Goal: Task Accomplishment & Management: Complete application form

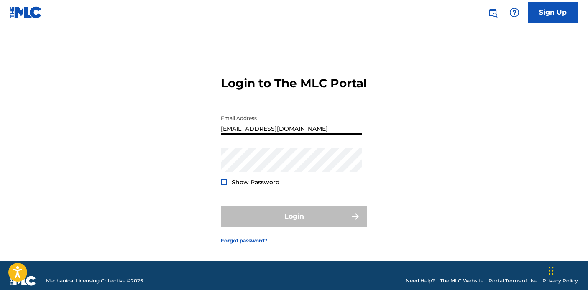
type input "[EMAIL_ADDRESS][DOMAIN_NAME]"
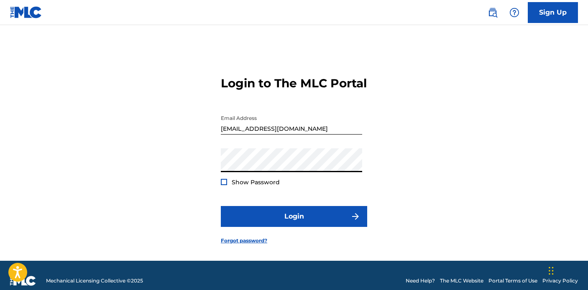
click at [294, 227] on button "Login" at bounding box center [294, 216] width 146 height 21
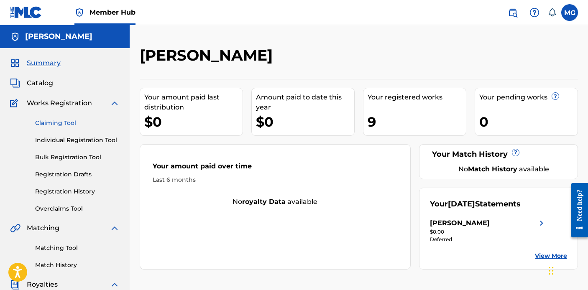
click at [64, 122] on link "Claiming Tool" at bounding box center [77, 123] width 84 height 9
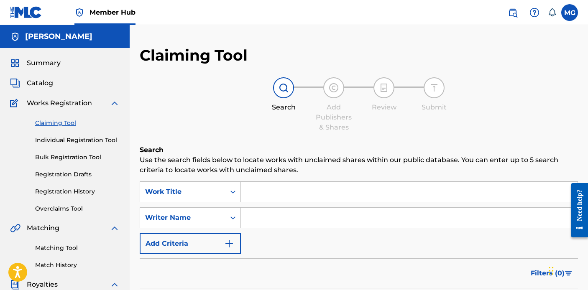
click at [259, 189] on input "Search Form" at bounding box center [409, 192] width 336 height 20
type input "21 Ain't So Fun"
click at [257, 220] on input "Search Form" at bounding box center [409, 218] width 336 height 20
type input "[PERSON_NAME]"
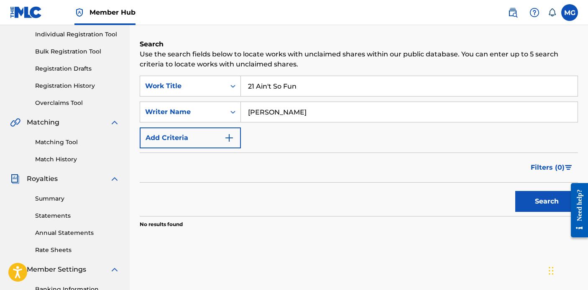
scroll to position [108, 0]
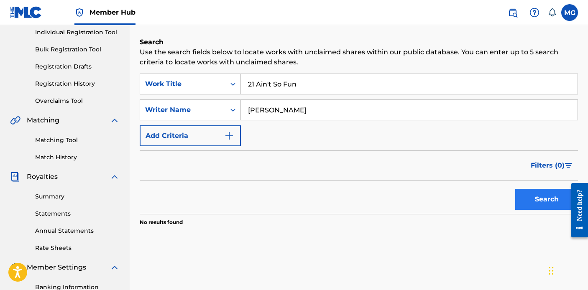
click at [524, 203] on button "Search" at bounding box center [546, 199] width 63 height 21
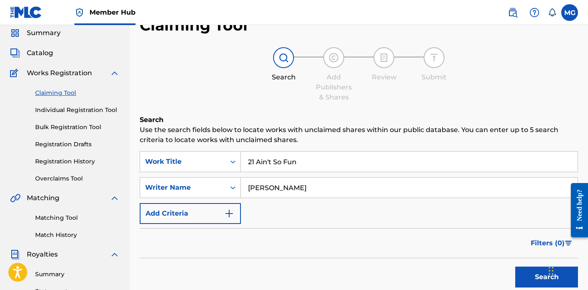
scroll to position [27, 0]
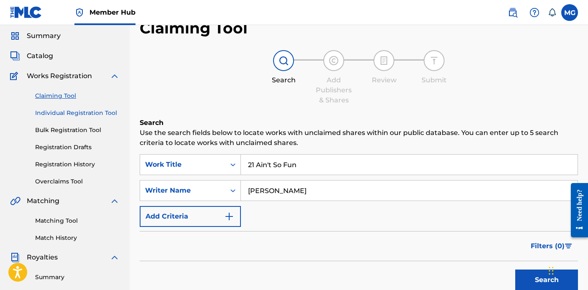
click at [74, 113] on link "Individual Registration Tool" at bounding box center [77, 113] width 84 height 9
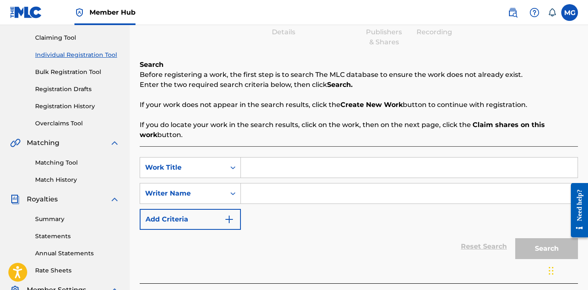
scroll to position [77, 0]
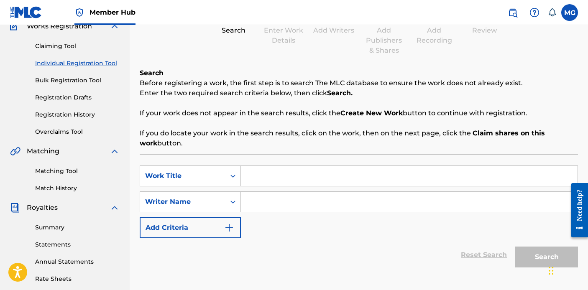
click at [288, 169] on input "Search Form" at bounding box center [409, 176] width 336 height 20
type input "21 Ain't So Fun"
click at [310, 203] on input "Search Form" at bounding box center [409, 202] width 336 height 20
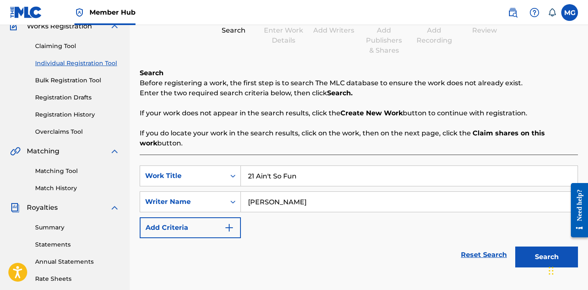
type input "[PERSON_NAME]"
click at [546, 257] on button "Search" at bounding box center [546, 257] width 63 height 21
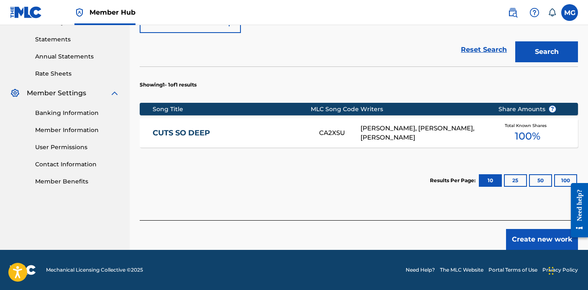
scroll to position [282, 0]
click at [518, 242] on button "Create new work" at bounding box center [542, 239] width 72 height 21
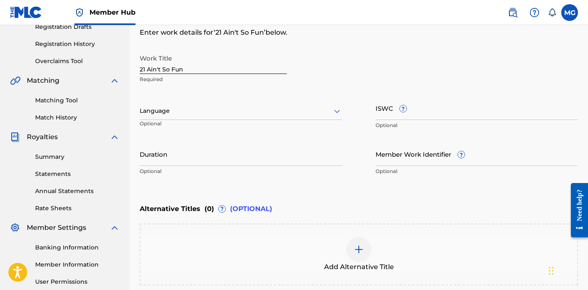
scroll to position [88, 0]
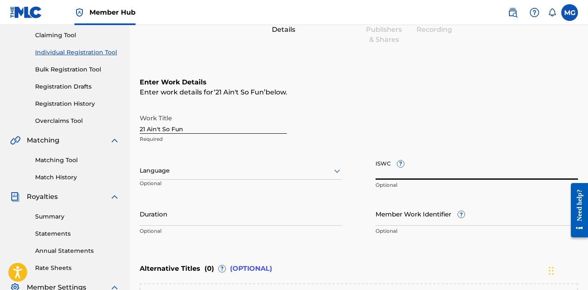
click at [419, 175] on input "ISWC ?" at bounding box center [476, 168] width 202 height 24
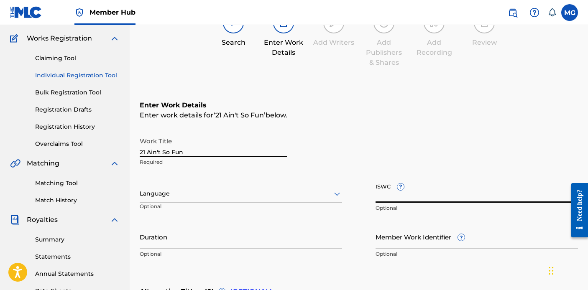
scroll to position [145, 0]
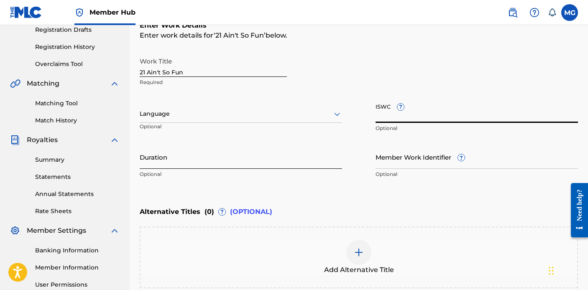
click at [198, 159] on input "Duration" at bounding box center [241, 157] width 202 height 24
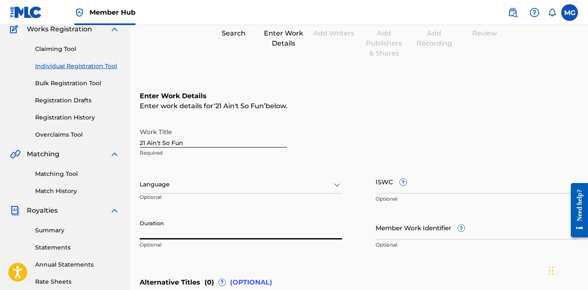
scroll to position [162, 0]
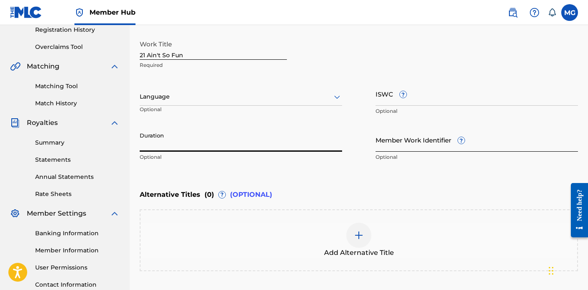
click at [515, 134] on input "Member Work Identifier ?" at bounding box center [476, 140] width 202 height 24
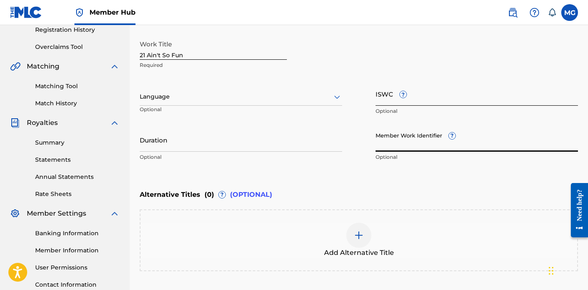
click at [429, 97] on input "ISWC ?" at bounding box center [476, 94] width 202 height 24
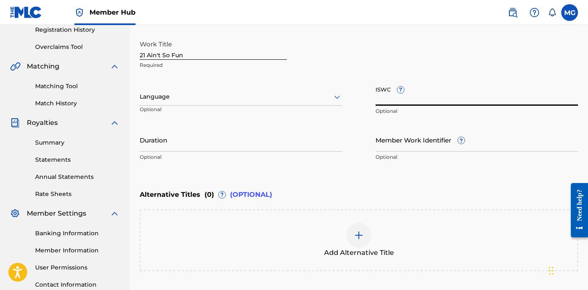
paste input "T3306021096"
type input "T3306021096"
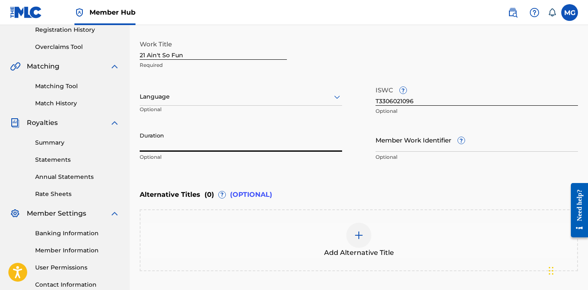
click at [314, 144] on input "Duration" at bounding box center [241, 140] width 202 height 24
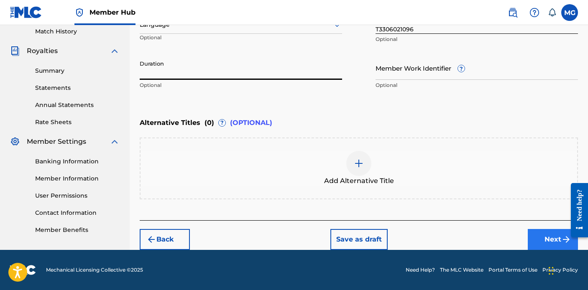
click at [542, 239] on button "Next" at bounding box center [552, 239] width 50 height 21
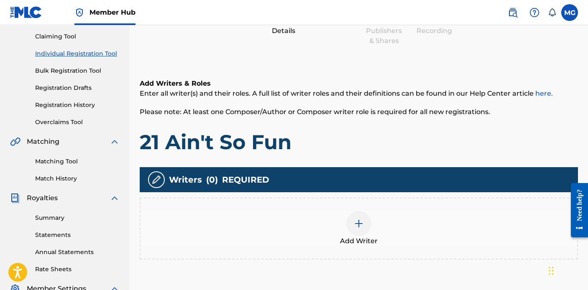
scroll to position [105, 0]
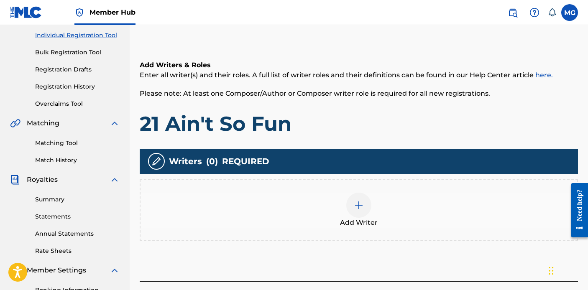
click at [358, 203] on img at bounding box center [359, 205] width 10 height 10
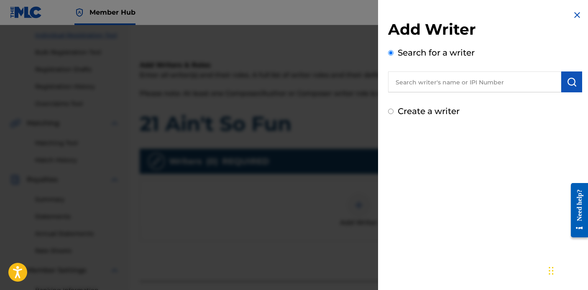
click at [427, 84] on input "text" at bounding box center [474, 81] width 173 height 21
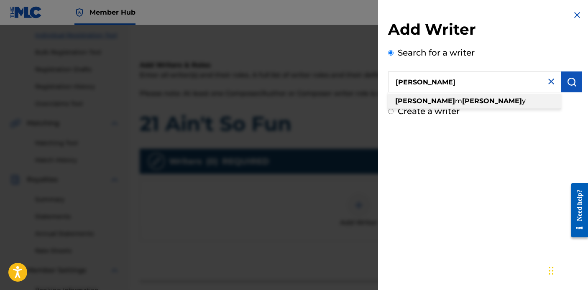
click at [462, 98] on strong "[PERSON_NAME]" at bounding box center [492, 101] width 60 height 8
type input "[PERSON_NAME] m [PERSON_NAME]"
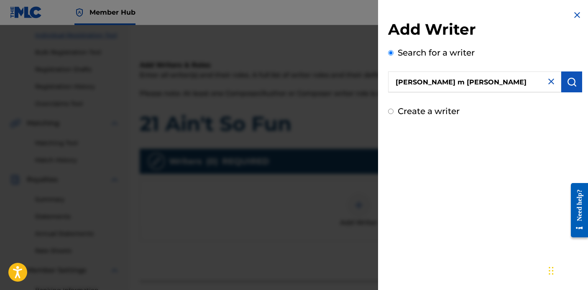
click at [477, 80] on input "[PERSON_NAME] m [PERSON_NAME]" at bounding box center [474, 81] width 173 height 21
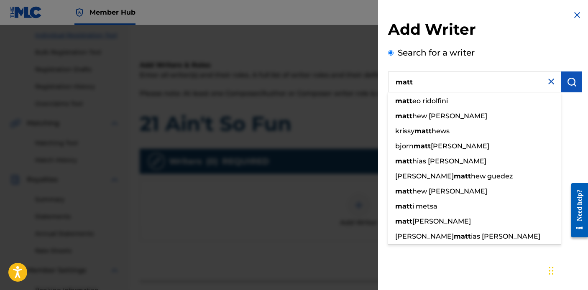
click at [439, 88] on input "matt" at bounding box center [474, 81] width 173 height 21
paste input "382397920"
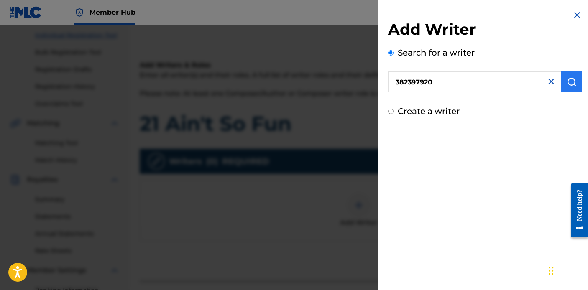
type input "382397920"
click at [567, 83] on img "submit" at bounding box center [571, 82] width 10 height 10
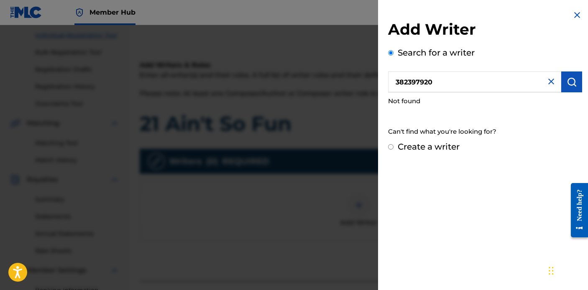
click at [576, 14] on img at bounding box center [577, 15] width 10 height 10
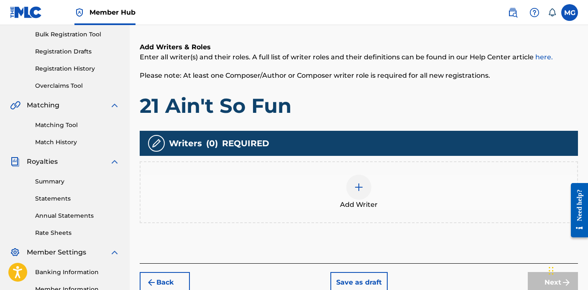
scroll to position [120, 0]
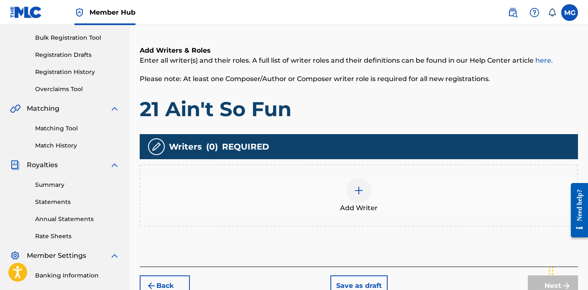
click at [362, 188] on img at bounding box center [359, 191] width 10 height 10
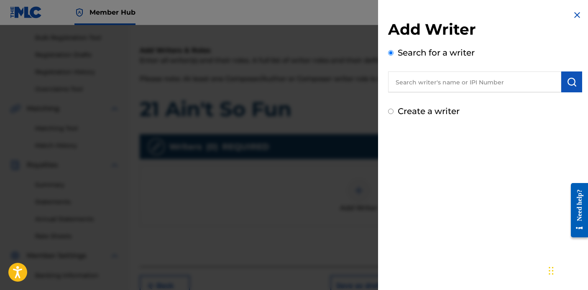
click at [502, 76] on input "text" at bounding box center [474, 81] width 173 height 21
type input "breigh alys"
click at [582, 83] on div "Add Writer Search for a writer breigh alys Create a writer" at bounding box center [485, 63] width 214 height 127
click at [566, 81] on img "submit" at bounding box center [571, 82] width 10 height 10
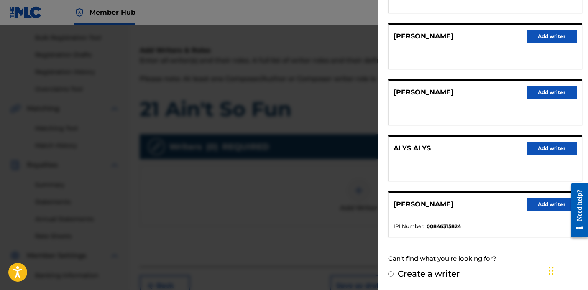
scroll to position [142, 0]
click at [537, 206] on button "Add writer" at bounding box center [551, 204] width 50 height 13
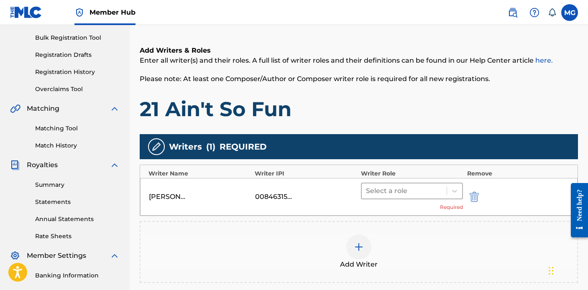
click at [392, 192] on div at bounding box center [404, 191] width 76 height 12
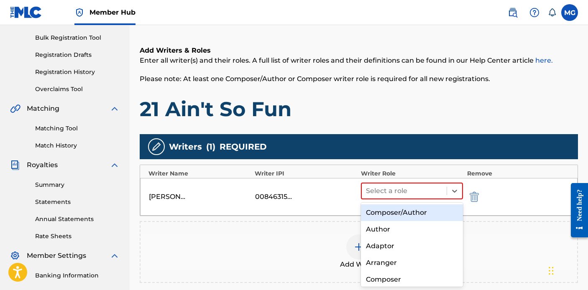
click at [397, 209] on div "Composer/Author" at bounding box center [412, 212] width 102 height 17
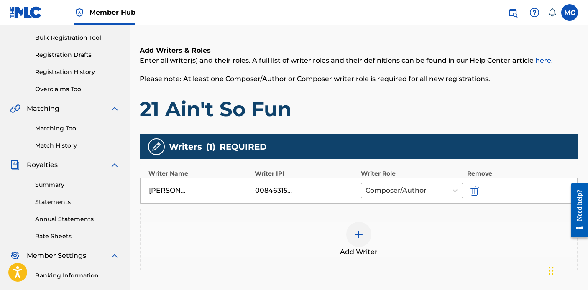
click at [354, 235] on img at bounding box center [359, 234] width 10 height 10
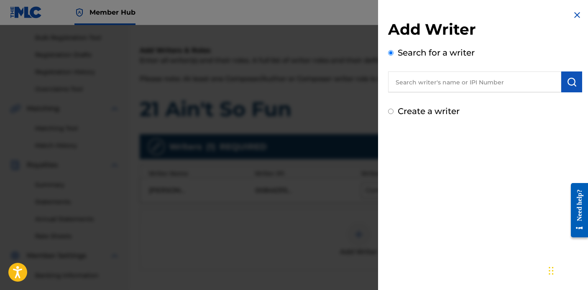
click at [425, 78] on input "text" at bounding box center [474, 81] width 173 height 21
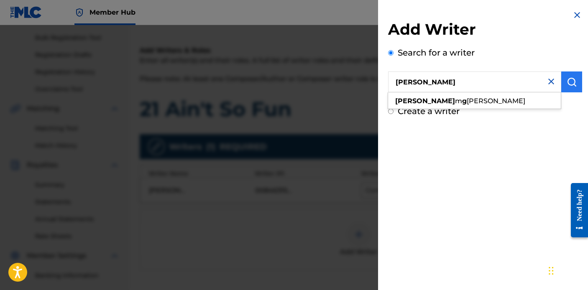
type input "[PERSON_NAME]"
click at [574, 81] on button "submit" at bounding box center [571, 81] width 21 height 21
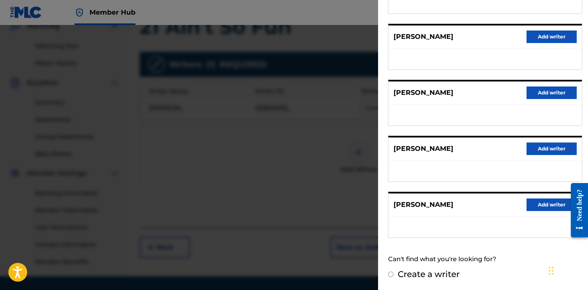
scroll to position [227, 0]
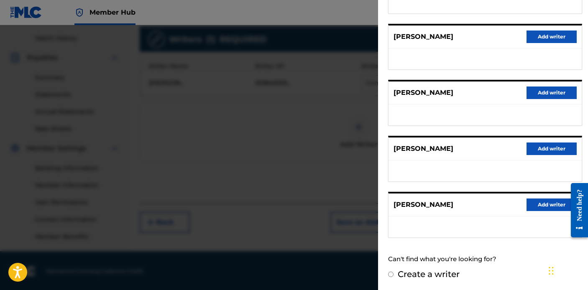
click at [392, 275] on input "Create a writer" at bounding box center [390, 274] width 5 height 5
radio input "false"
radio input "true"
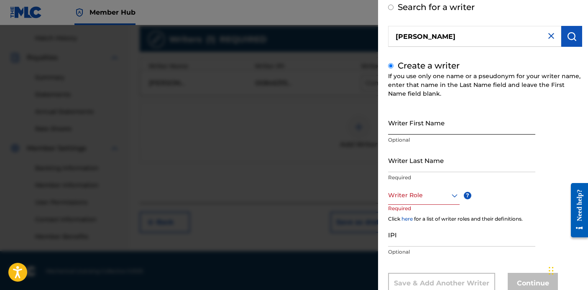
click at [447, 127] on input "Writer First Name" at bounding box center [461, 123] width 147 height 24
type input "[PERSON_NAME]"
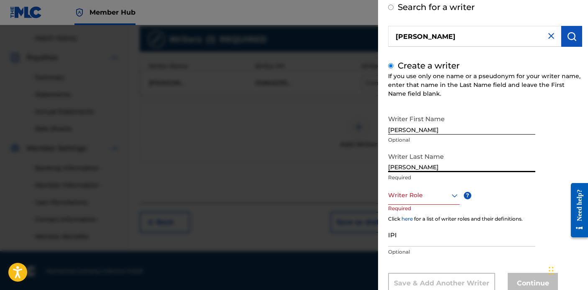
type input "[PERSON_NAME]"
click at [428, 205] on div "Writer Role ? Required" at bounding box center [432, 205] width 88 height 38
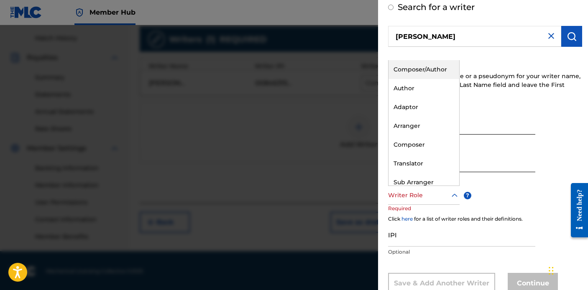
click at [429, 198] on div at bounding box center [423, 195] width 71 height 10
click at [443, 75] on div "Composer/Author" at bounding box center [423, 69] width 71 height 19
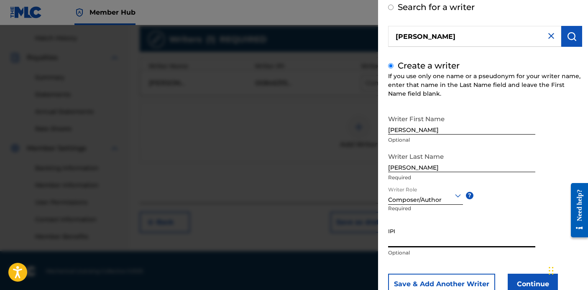
click at [425, 241] on input "IPI" at bounding box center [461, 236] width 147 height 24
paste input "382397920"
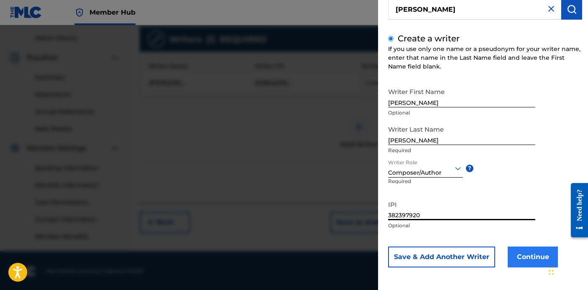
scroll to position [73, 0]
type input "382397920"
click at [529, 260] on button "Continue" at bounding box center [532, 257] width 50 height 21
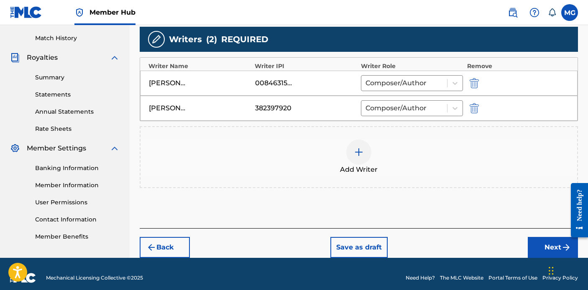
click at [361, 156] on img at bounding box center [359, 152] width 10 height 10
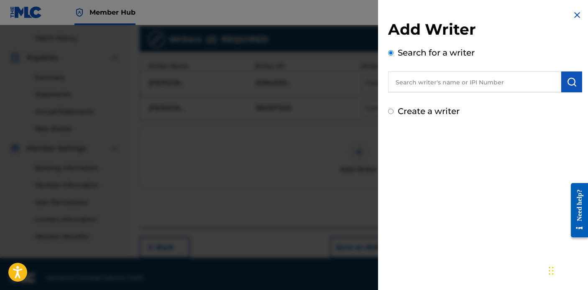
click at [456, 82] on input "text" at bounding box center [474, 81] width 173 height 21
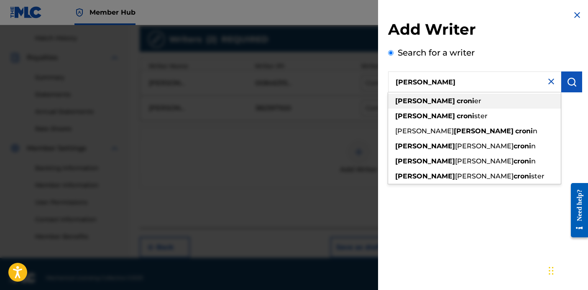
click at [461, 103] on div "[PERSON_NAME] er" at bounding box center [474, 101] width 173 height 15
type input "[PERSON_NAME]"
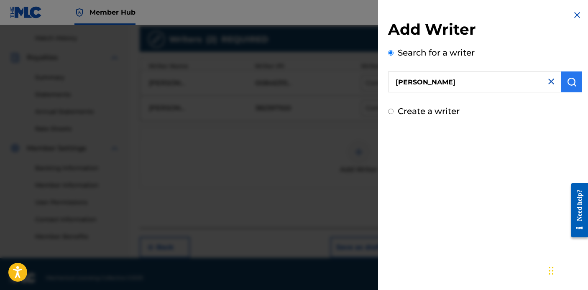
click at [569, 82] on img "submit" at bounding box center [571, 82] width 10 height 10
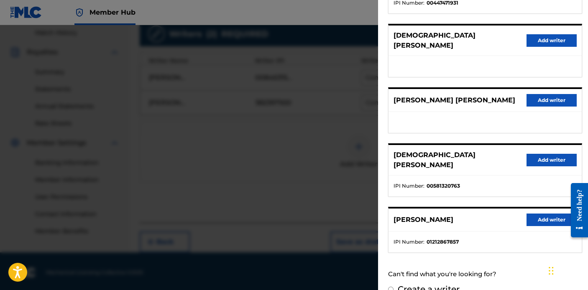
scroll to position [233, 0]
click at [538, 214] on button "Add writer" at bounding box center [551, 220] width 50 height 13
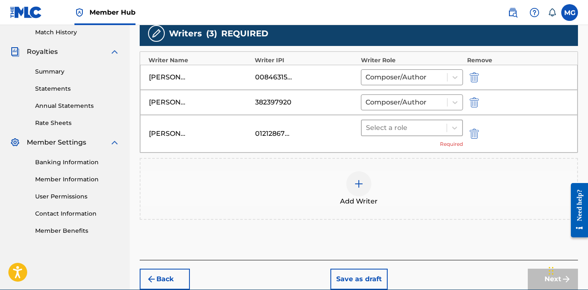
click at [426, 123] on div at bounding box center [404, 128] width 76 height 12
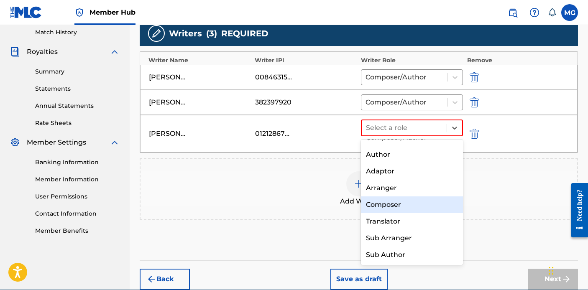
scroll to position [12, 0]
click at [408, 207] on div "Composer" at bounding box center [412, 204] width 102 height 17
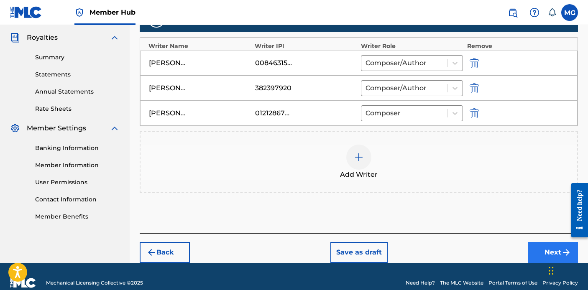
click at [530, 246] on button "Next" at bounding box center [552, 252] width 50 height 21
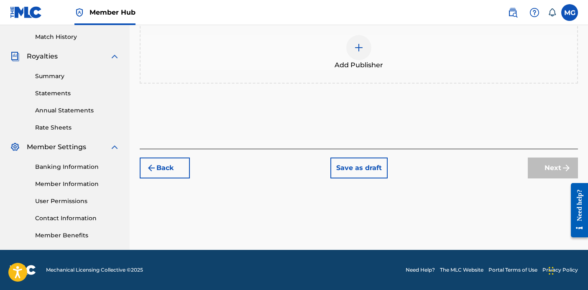
scroll to position [165, 0]
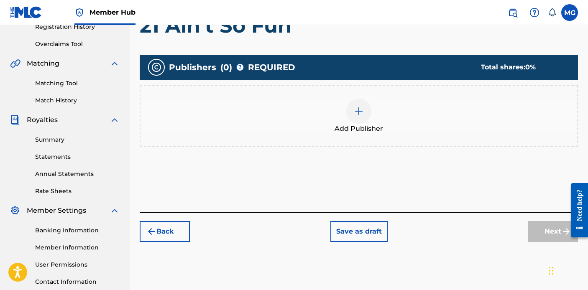
click at [357, 115] on img at bounding box center [359, 111] width 10 height 10
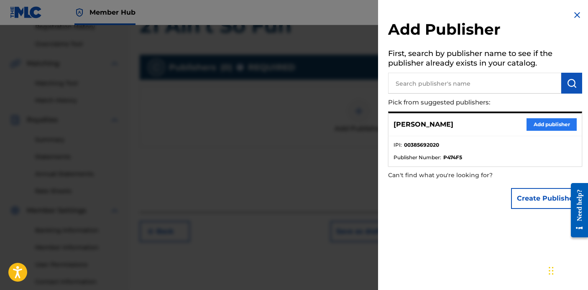
click at [540, 122] on button "Add publisher" at bounding box center [551, 124] width 50 height 13
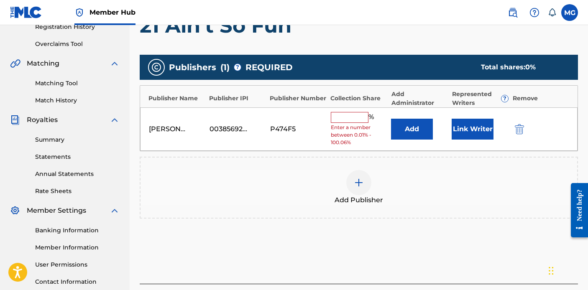
click at [345, 115] on input "text" at bounding box center [350, 117] width 38 height 11
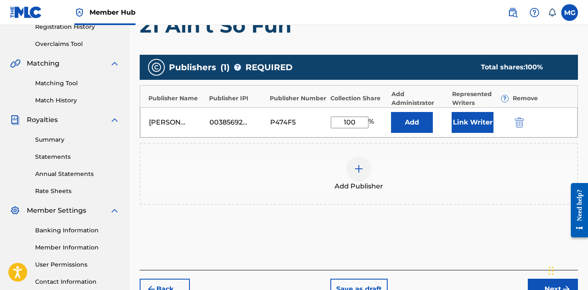
type input "100"
click at [418, 160] on div "Add Publisher" at bounding box center [358, 173] width 436 height 35
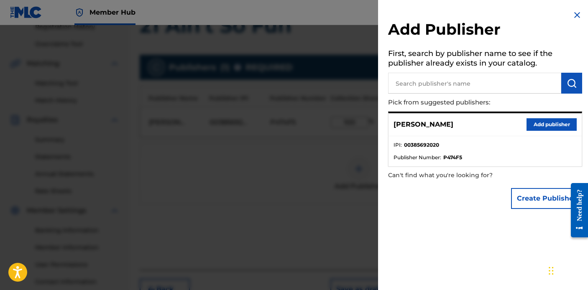
click at [575, 15] on img at bounding box center [577, 15] width 10 height 10
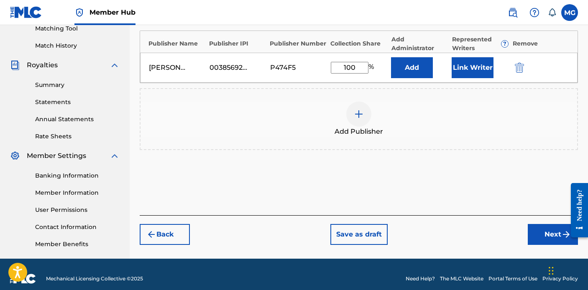
scroll to position [223, 0]
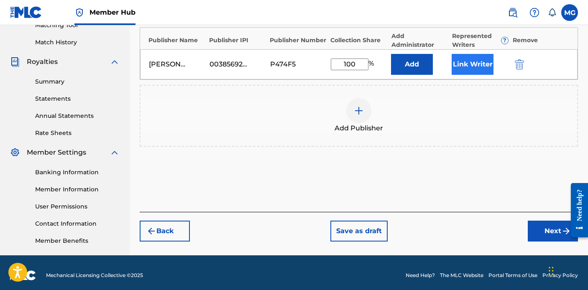
click at [474, 64] on button "Link Writer" at bounding box center [472, 64] width 42 height 21
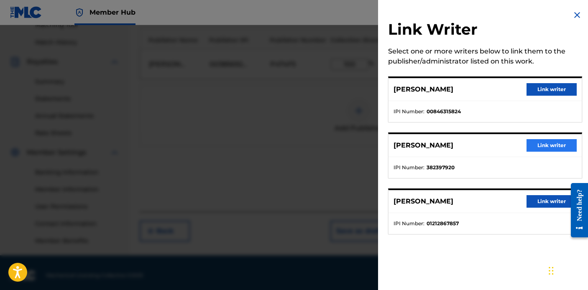
click at [534, 145] on button "Link writer" at bounding box center [551, 145] width 50 height 13
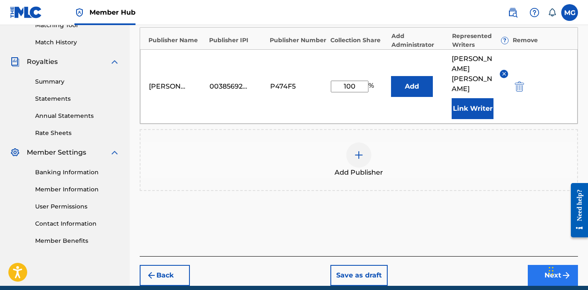
click at [545, 265] on button "Next" at bounding box center [552, 275] width 50 height 21
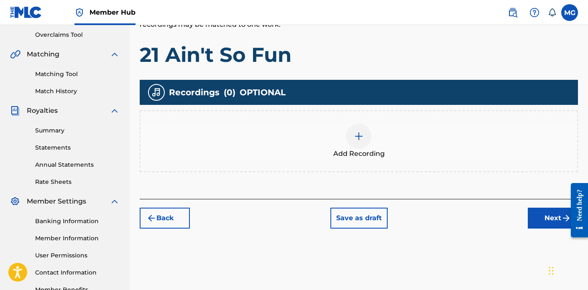
scroll to position [201, 0]
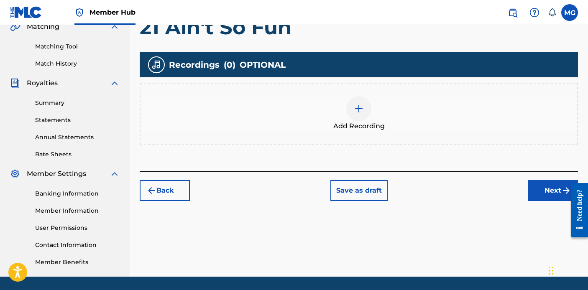
click at [355, 115] on div at bounding box center [358, 108] width 25 height 25
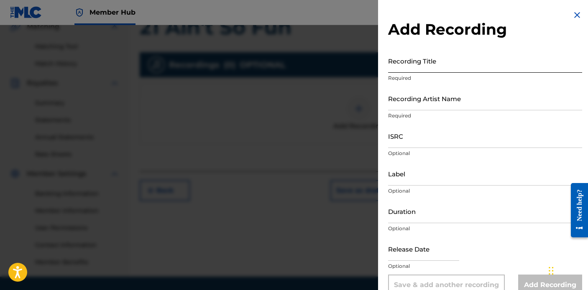
click at [429, 70] on input "Recording Title" at bounding box center [485, 61] width 194 height 24
type input "21 Ain't So Fun"
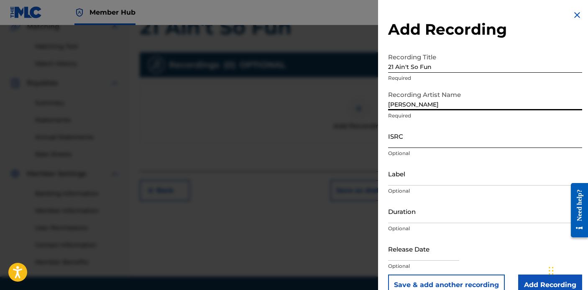
type input "[PERSON_NAME]"
click at [421, 141] on input "ISRC" at bounding box center [485, 136] width 194 height 24
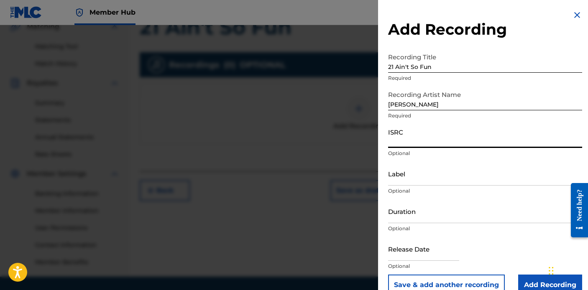
paste input "QZTB82554266"
type input "QZTB82554266"
click at [412, 182] on input "Label" at bounding box center [485, 174] width 194 height 24
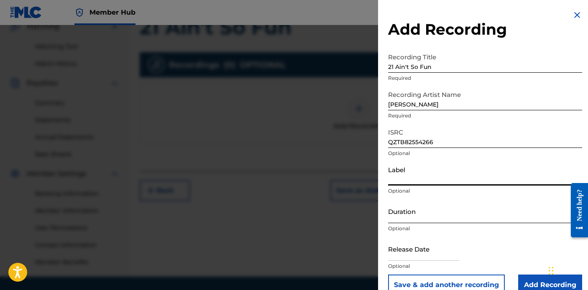
click at [407, 216] on input "Duration" at bounding box center [485, 211] width 194 height 24
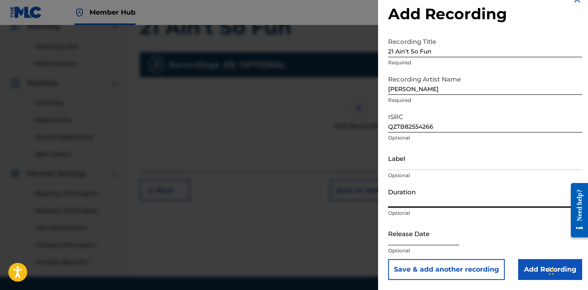
scroll to position [15, 0]
click at [407, 242] on input "text" at bounding box center [423, 233] width 71 height 24
select select "8"
select select "2025"
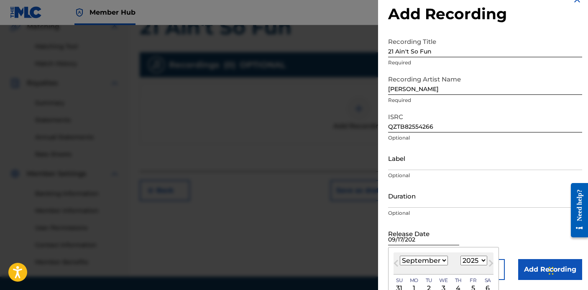
type input "[DATE]"
click at [449, 219] on div "Duration Optional" at bounding box center [485, 203] width 194 height 38
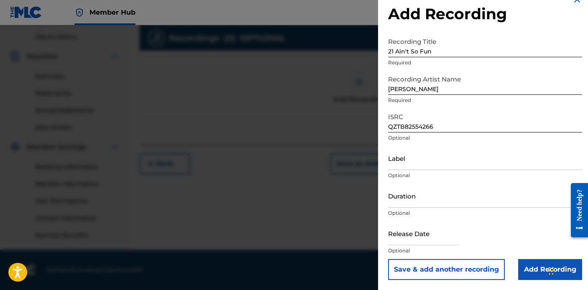
scroll to position [228, 0]
click at [523, 266] on input "Add Recording" at bounding box center [550, 269] width 64 height 21
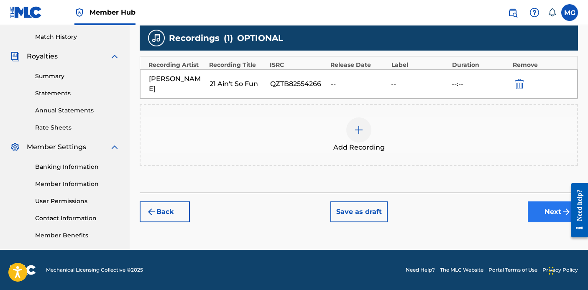
click at [545, 216] on button "Next" at bounding box center [552, 211] width 50 height 21
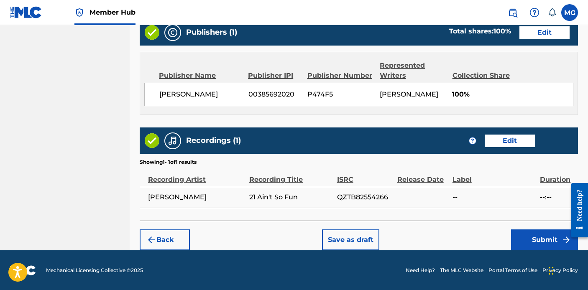
scroll to position [444, 0]
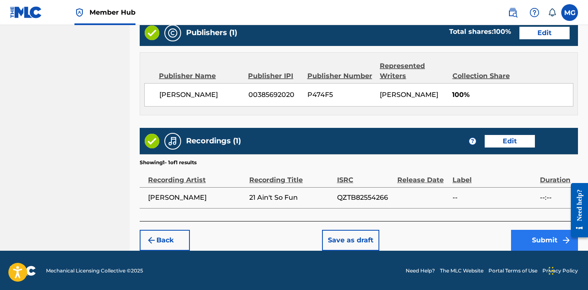
click at [521, 238] on button "Submit" at bounding box center [544, 240] width 67 height 21
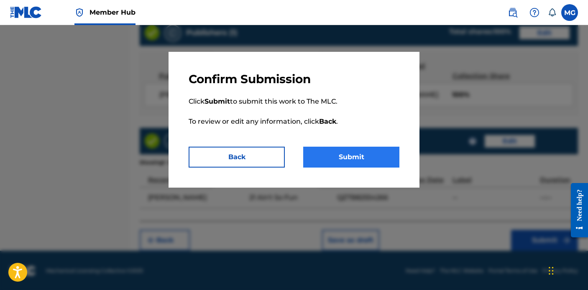
click at [349, 155] on button "Submit" at bounding box center [351, 157] width 96 height 21
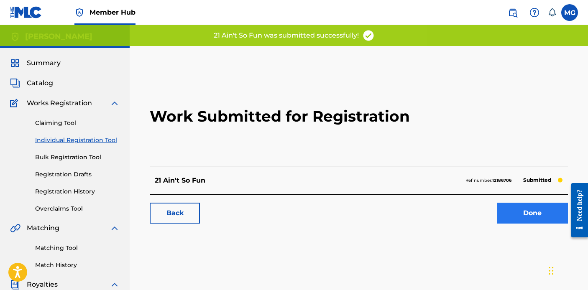
click at [532, 221] on link "Done" at bounding box center [531, 213] width 71 height 21
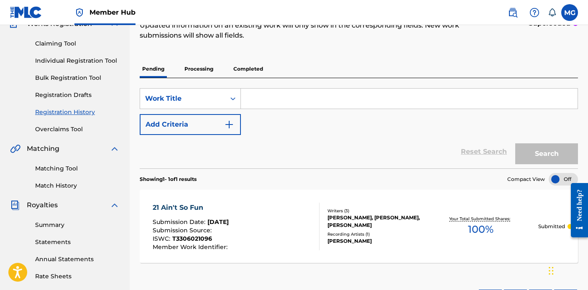
scroll to position [76, 0]
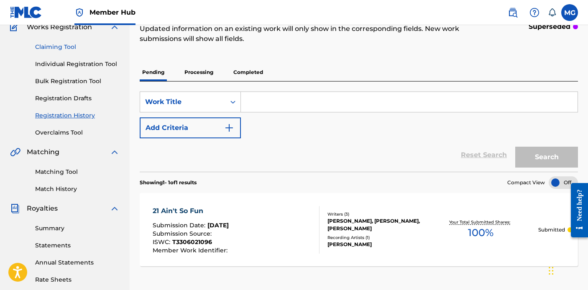
click at [74, 43] on link "Claiming Tool" at bounding box center [77, 47] width 84 height 9
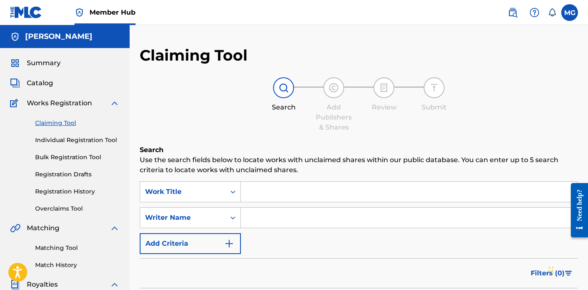
click at [268, 214] on input "Search Form" at bounding box center [409, 218] width 336 height 20
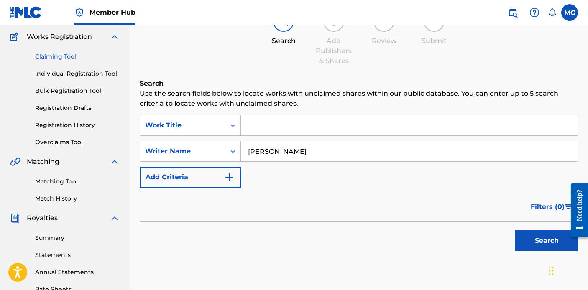
scroll to position [89, 0]
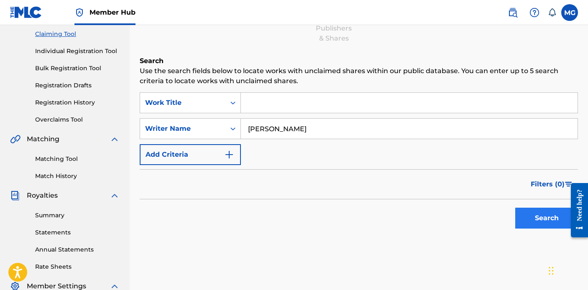
type input "[PERSON_NAME]"
click at [524, 217] on button "Search" at bounding box center [546, 218] width 63 height 21
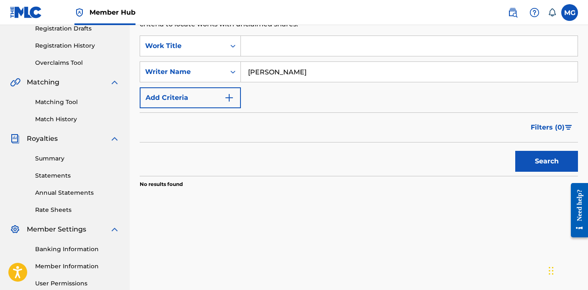
scroll to position [80, 0]
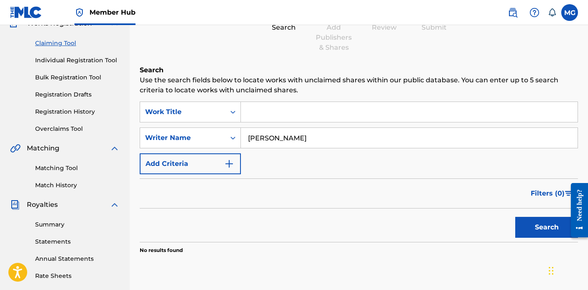
click at [279, 117] on input "Search Form" at bounding box center [409, 112] width 336 height 20
type input "21"
click at [532, 233] on button "Search" at bounding box center [546, 227] width 63 height 21
click at [534, 240] on div "Search" at bounding box center [544, 225] width 67 height 33
click at [534, 228] on button "Search" at bounding box center [546, 227] width 63 height 21
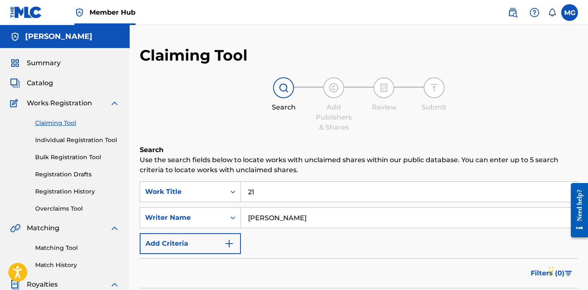
scroll to position [0, 0]
click at [63, 85] on div "Catalog" at bounding box center [64, 83] width 109 height 10
click at [43, 84] on span "Catalog" at bounding box center [40, 83] width 26 height 10
